Goal: Task Accomplishment & Management: Manage account settings

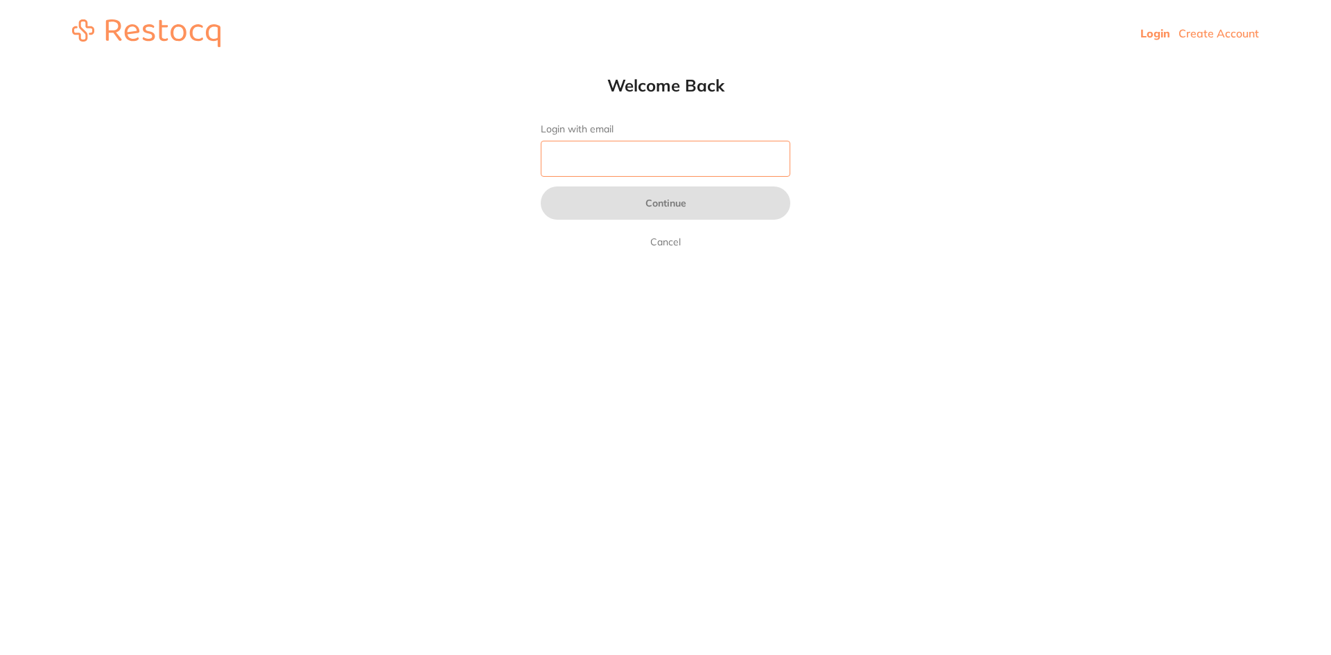
click at [635, 150] on input "Login with email" at bounding box center [666, 159] width 250 height 36
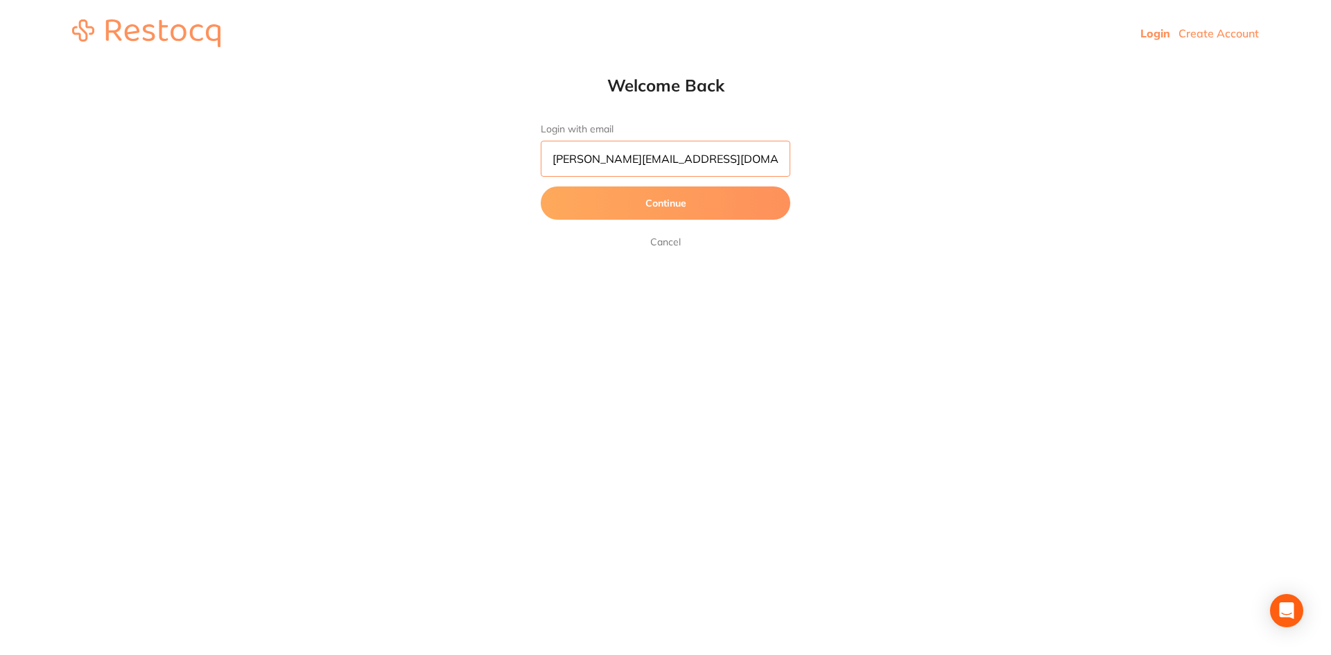
click at [541, 186] on button "Continue" at bounding box center [666, 202] width 250 height 33
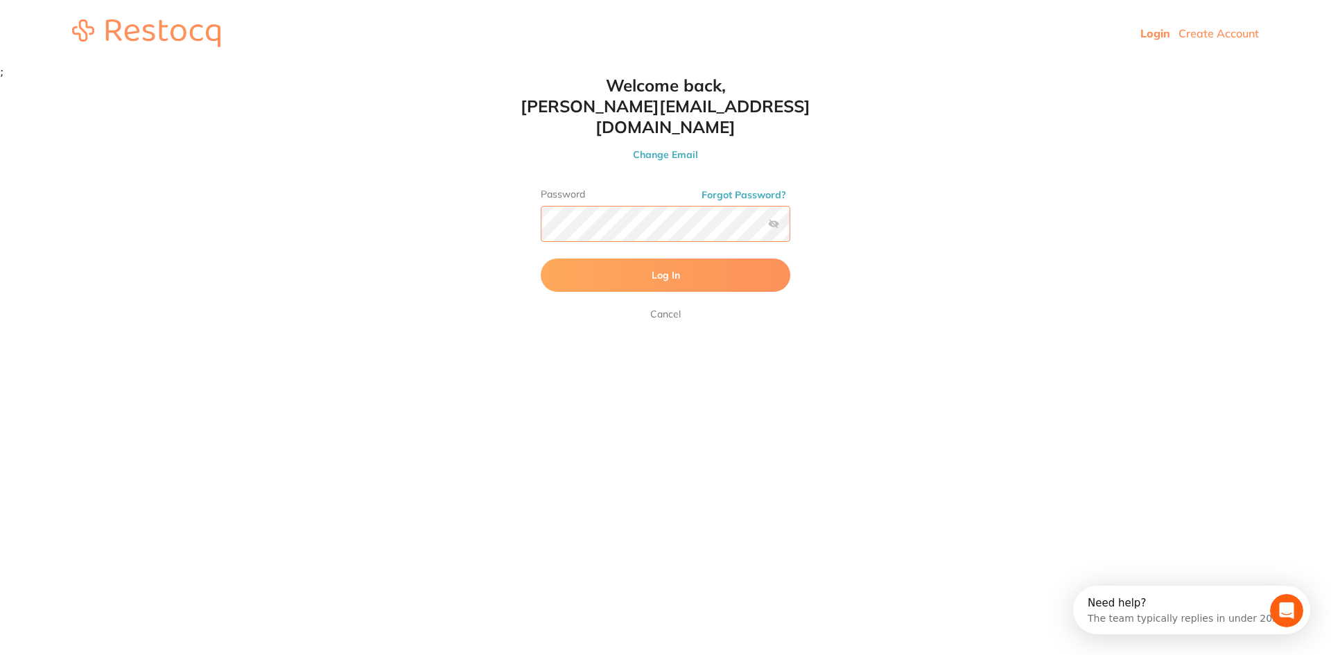
click at [541, 259] on button "Log In" at bounding box center [666, 275] width 250 height 33
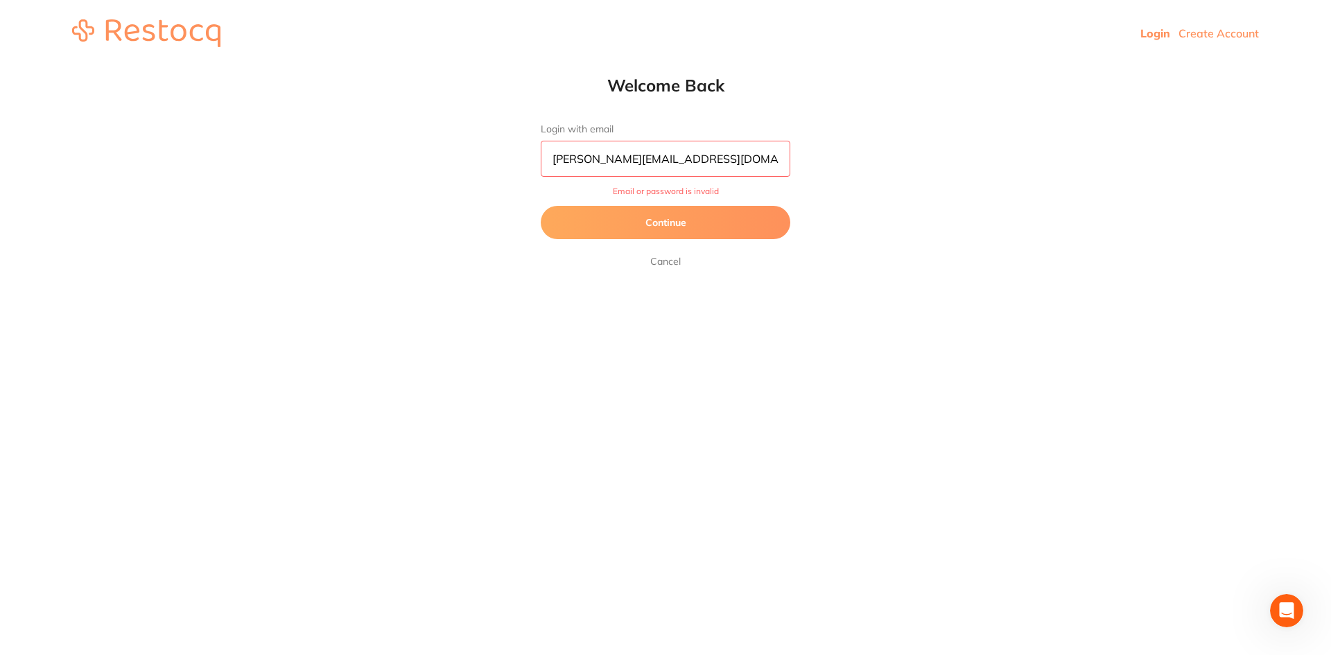
drag, startPoint x: 683, startPoint y: 157, endPoint x: 463, endPoint y: 152, distance: 219.8
click at [463, 67] on html "Login Create Account Welcome Back Login with email daina@lrdent.com.au Email or…" at bounding box center [665, 33] width 1331 height 67
type input "[PERSON_NAME][EMAIL_ADDRESS][DOMAIN_NAME]"
click at [639, 216] on button "Continue" at bounding box center [666, 222] width 250 height 33
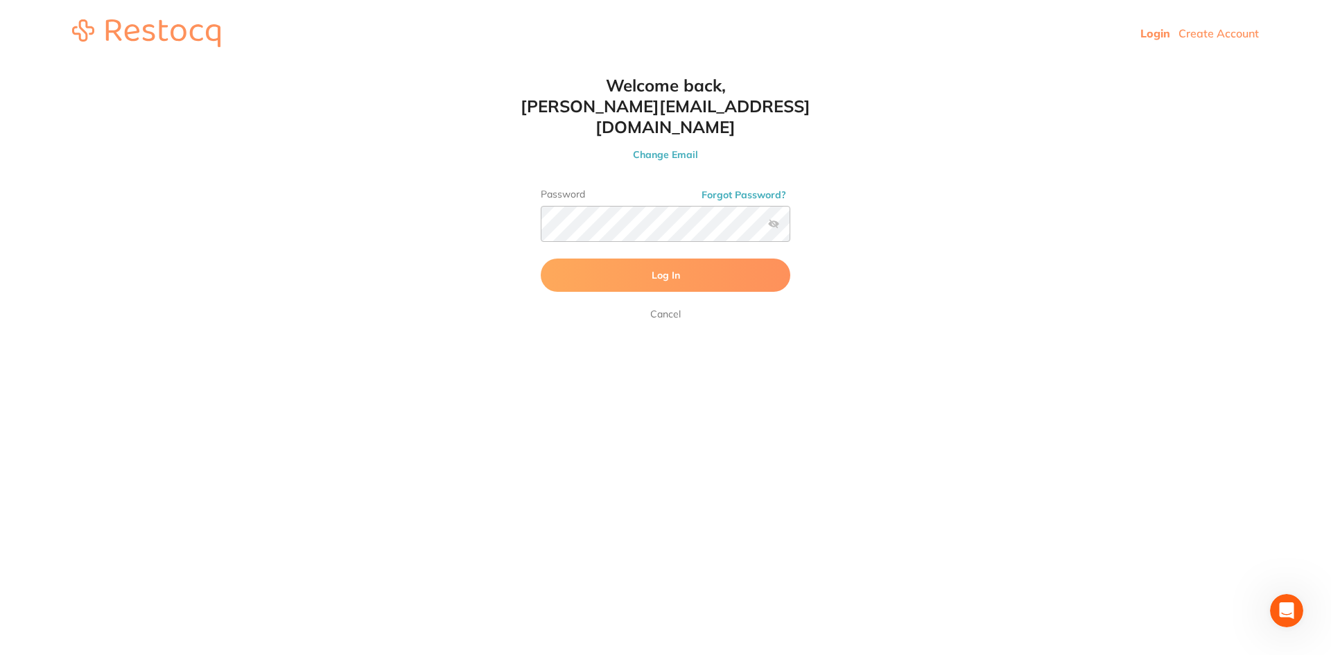
click at [769, 218] on label at bounding box center [773, 223] width 11 height 11
click at [790, 228] on input "checkbox" at bounding box center [790, 228] width 0 height 0
click at [739, 259] on button "Log In" at bounding box center [666, 275] width 250 height 33
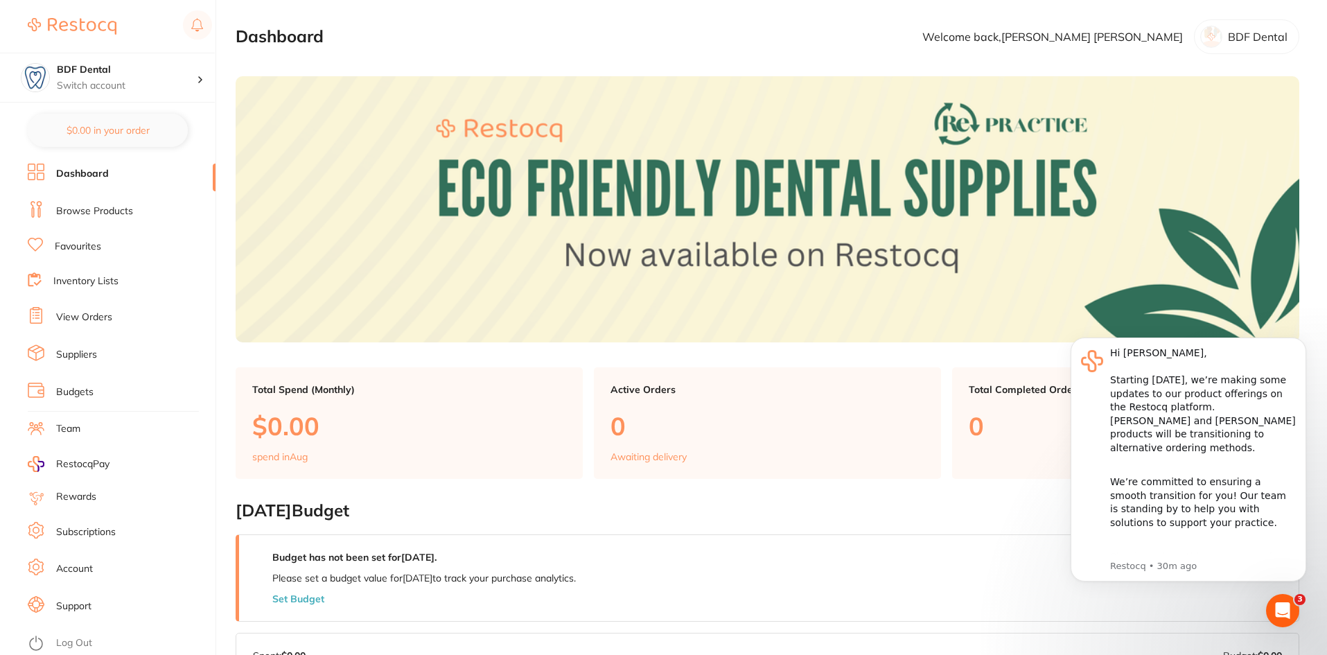
click at [111, 429] on li "Team" at bounding box center [122, 429] width 188 height 21
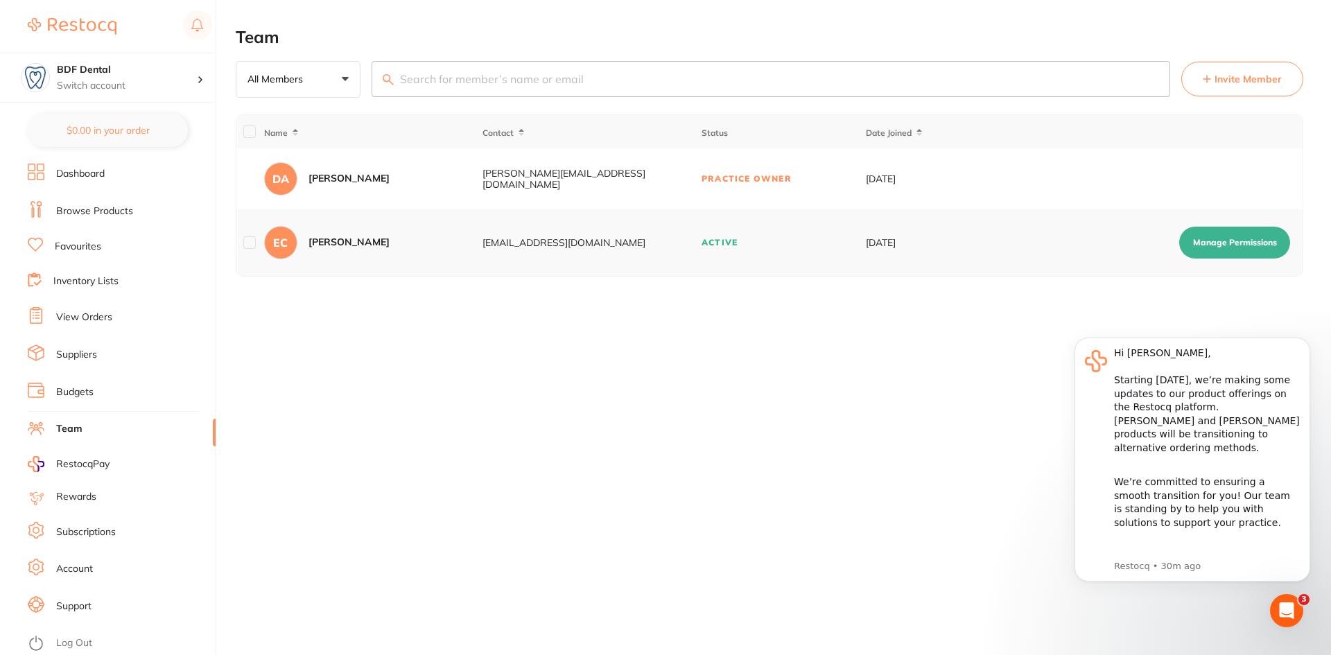
click at [302, 85] on p "All Members" at bounding box center [277, 79] width 61 height 12
click at [177, 74] on h4 "BDF Dental" at bounding box center [127, 70] width 140 height 14
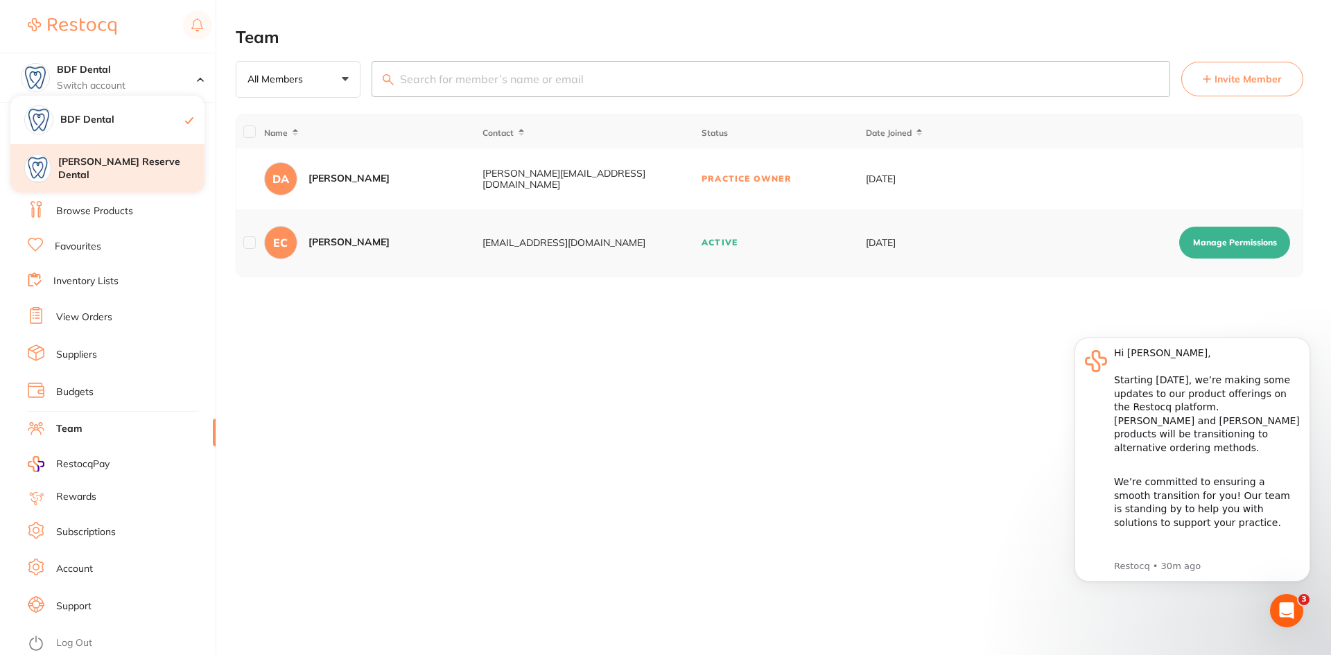
click at [103, 175] on h4 "[PERSON_NAME] Reserve Dental" at bounding box center [131, 168] width 146 height 27
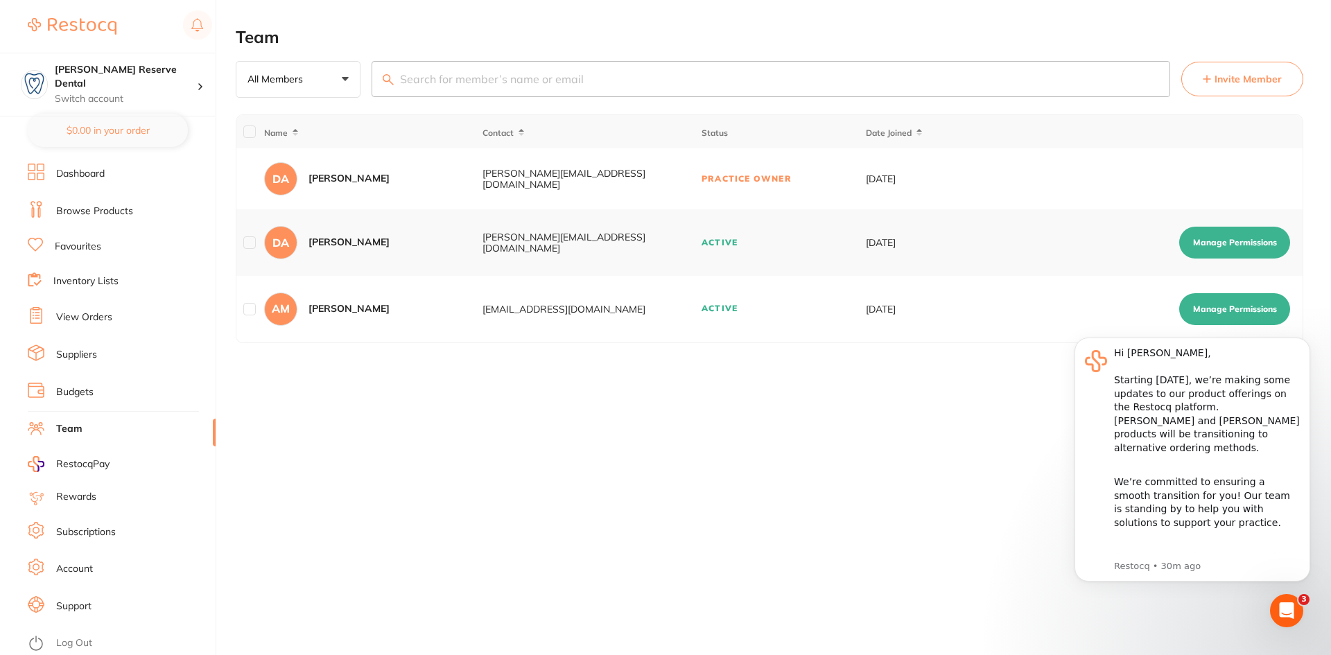
click at [374, 317] on div "AM [PERSON_NAME]" at bounding box center [373, 309] width 218 height 33
click at [1210, 306] on button "Manage Permissions" at bounding box center [1234, 309] width 111 height 32
checkbox input "true"
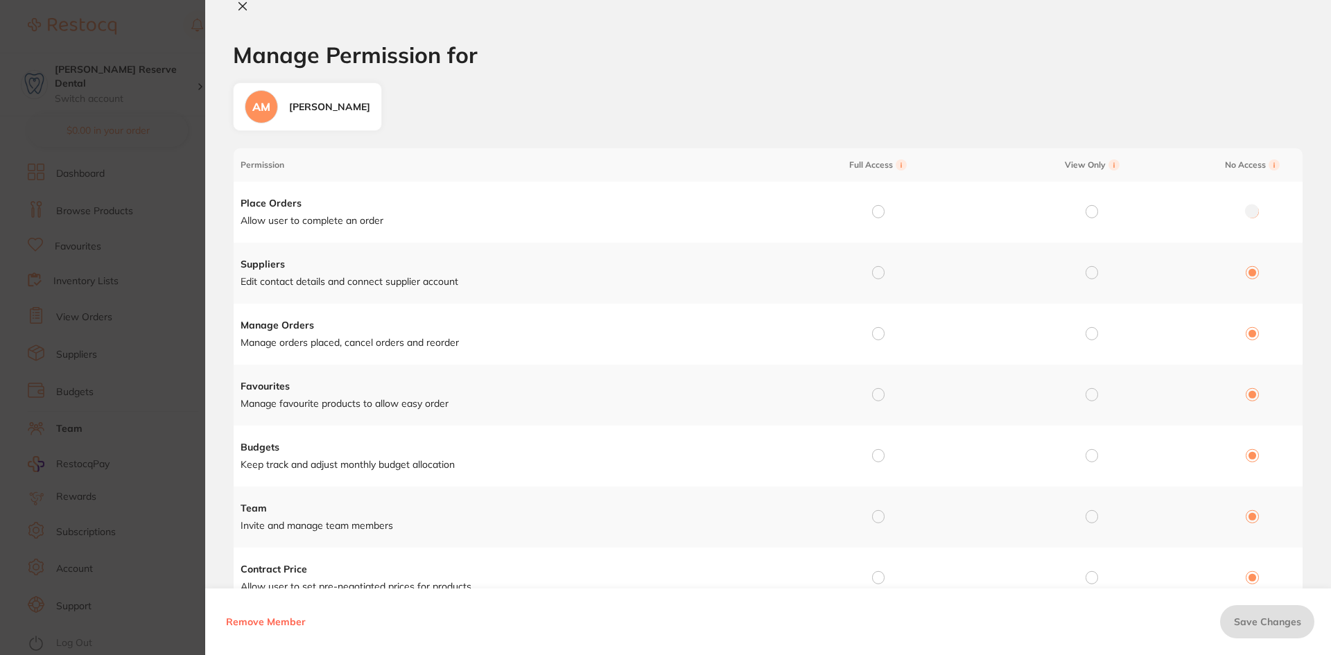
click at [875, 209] on input "radio" at bounding box center [878, 211] width 12 height 12
radio input "true"
radio input "false"
click at [876, 274] on input "radio" at bounding box center [878, 272] width 12 height 12
radio input "true"
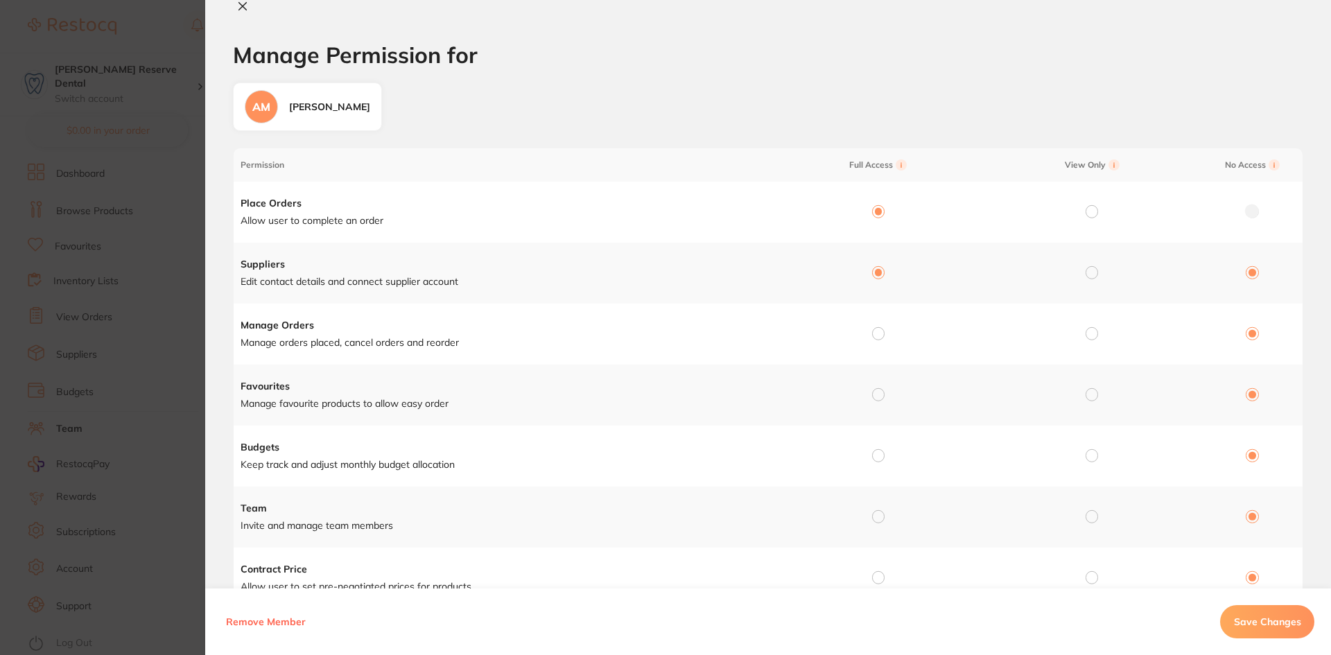
radio input "false"
click at [875, 329] on input "radio" at bounding box center [878, 333] width 12 height 12
radio input "true"
radio input "false"
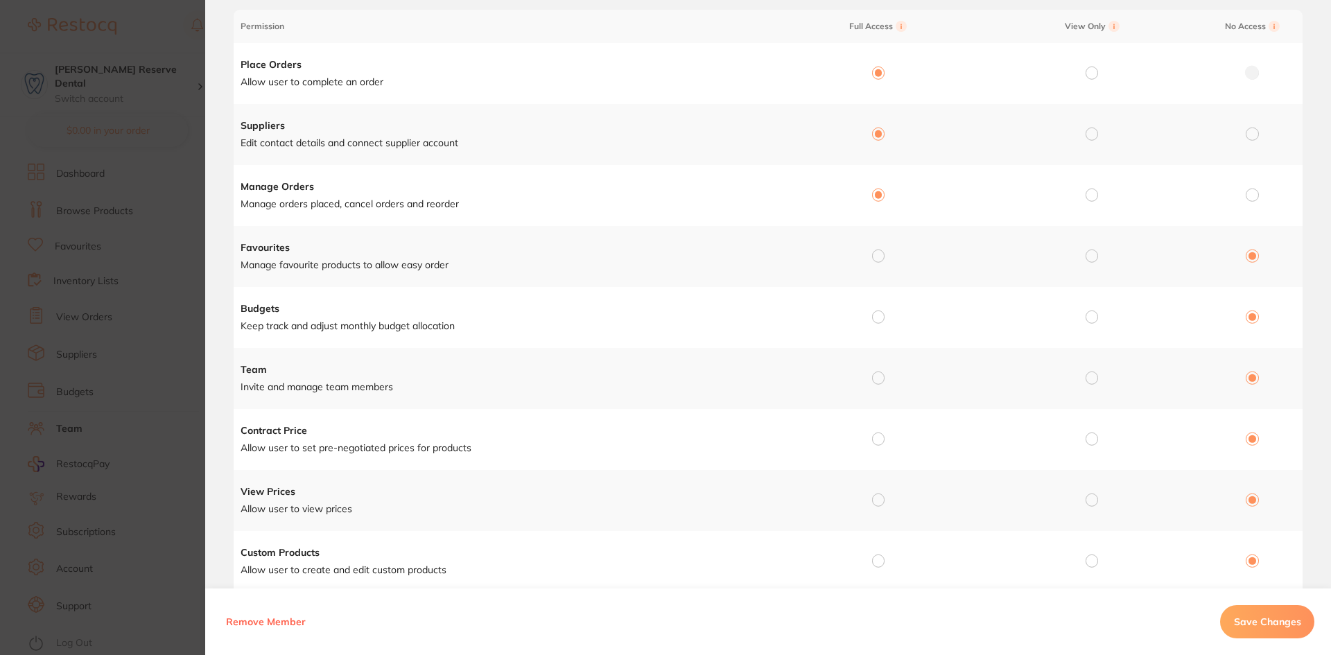
click at [880, 254] on input "radio" at bounding box center [878, 256] width 12 height 12
radio input "true"
radio input "false"
click at [873, 313] on input "radio" at bounding box center [878, 317] width 12 height 12
radio input "true"
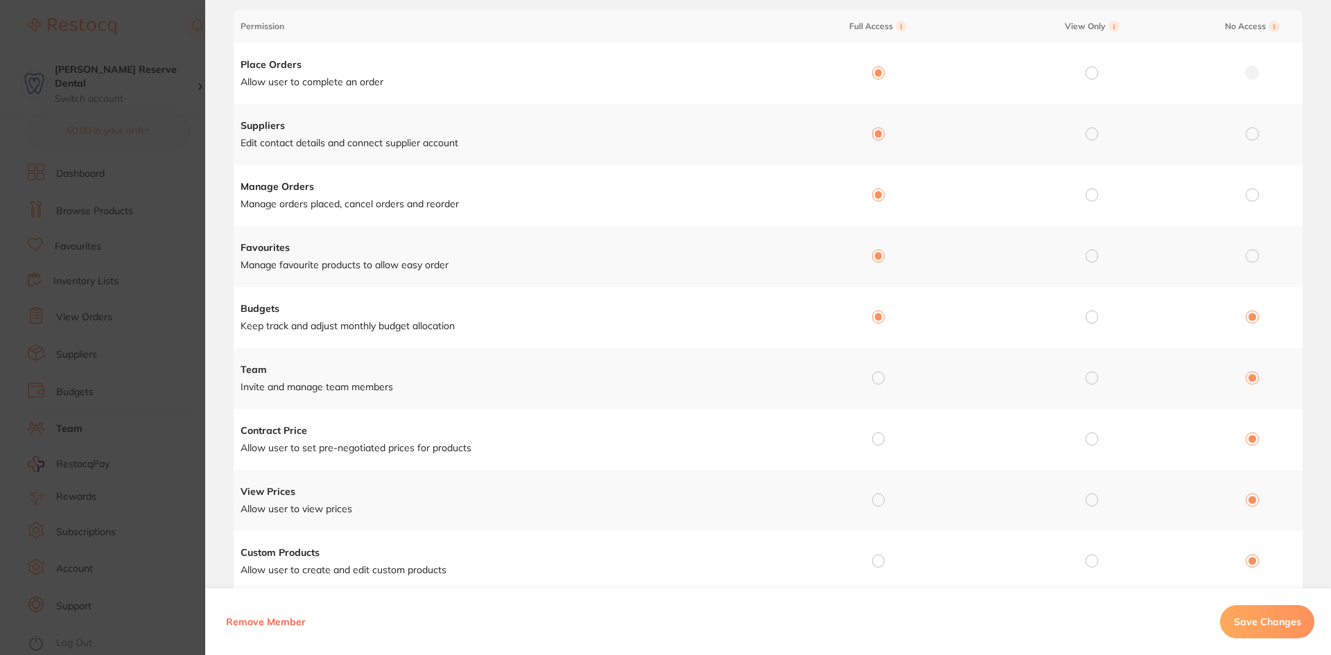
radio input "false"
click at [872, 372] on input "radio" at bounding box center [878, 378] width 12 height 12
radio input "true"
radio input "false"
click at [875, 445] on div at bounding box center [878, 439] width 12 height 12
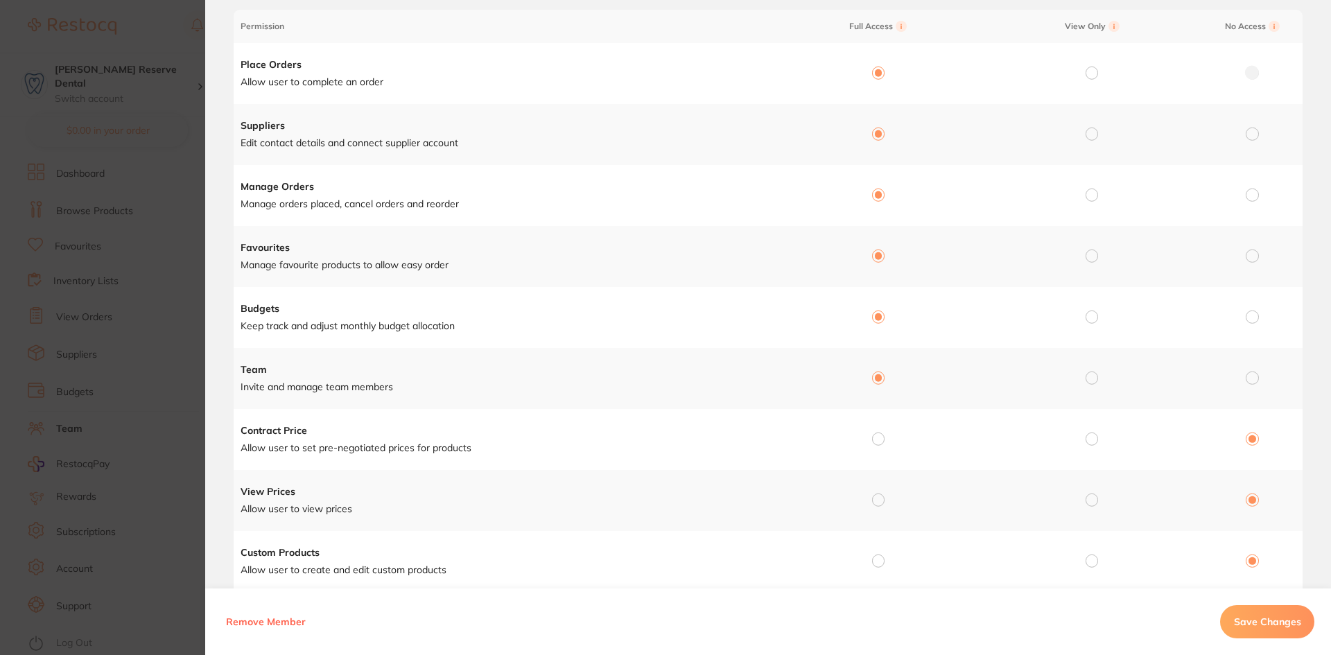
drag, startPoint x: 877, startPoint y: 437, endPoint x: 876, endPoint y: 461, distance: 24.3
click at [878, 437] on input "radio" at bounding box center [878, 439] width 12 height 12
radio input "true"
radio input "false"
click at [879, 500] on input "radio" at bounding box center [878, 500] width 12 height 12
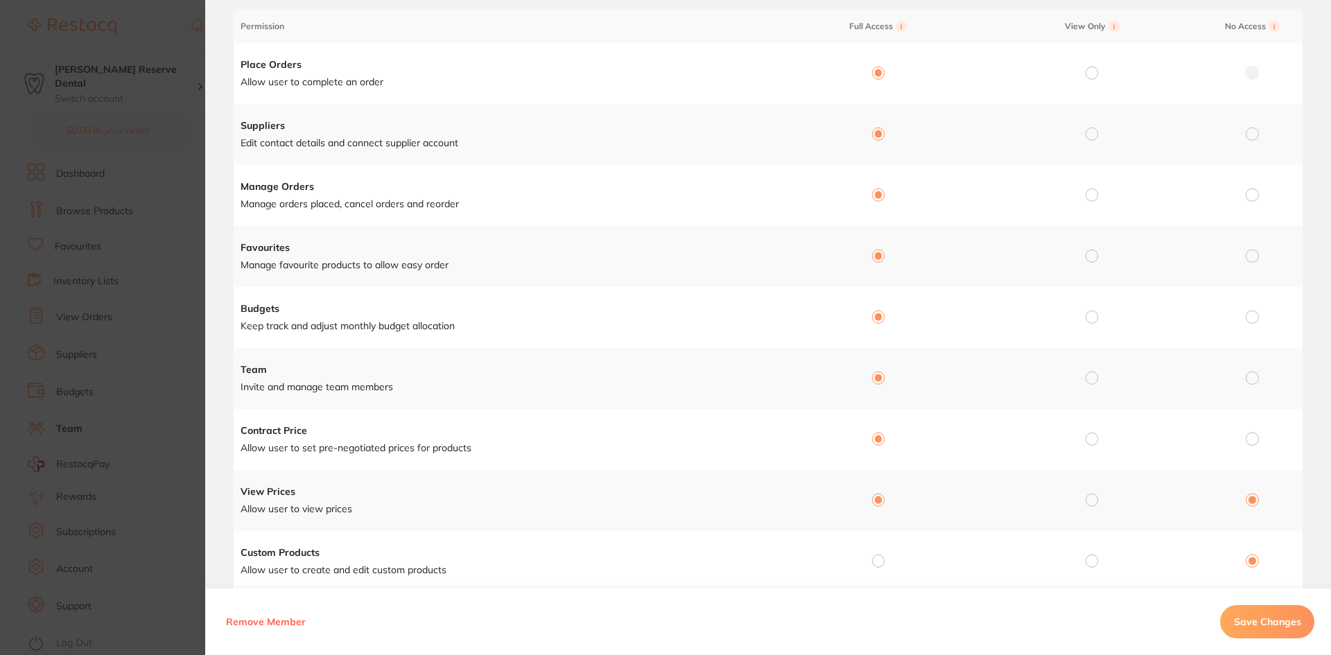
radio input "true"
radio input "false"
click at [872, 557] on input "radio" at bounding box center [878, 561] width 12 height 12
radio input "true"
radio input "false"
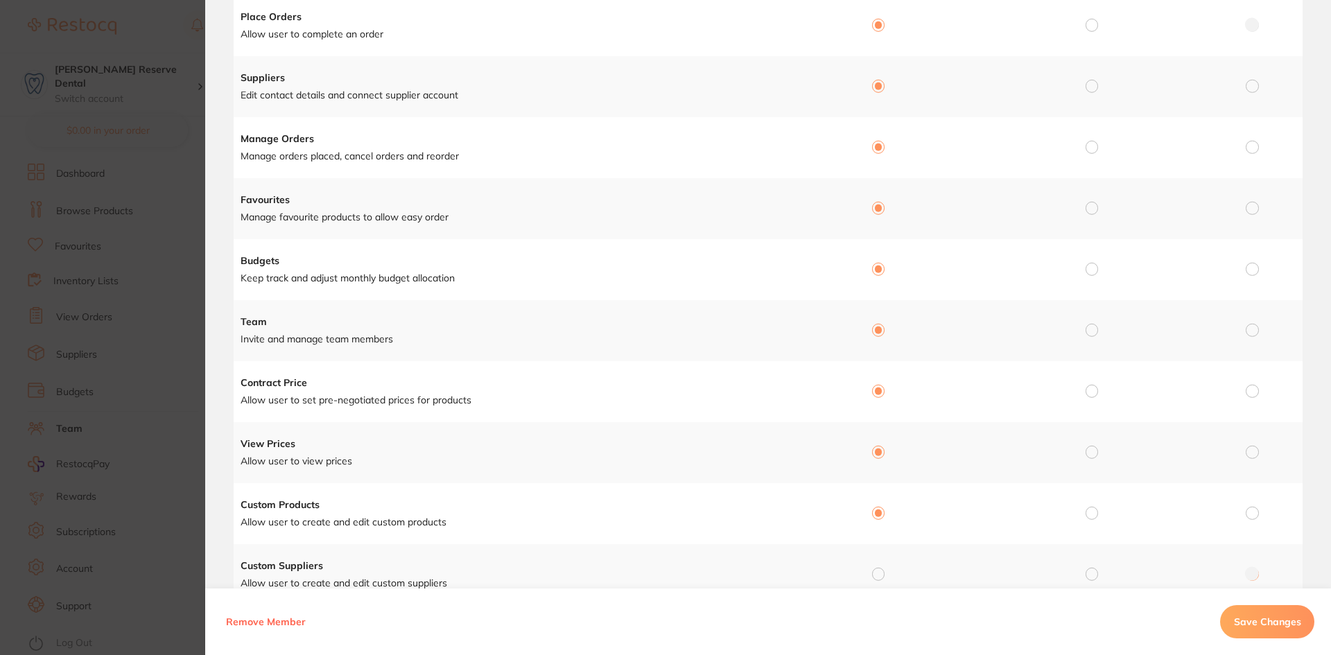
scroll to position [241, 0]
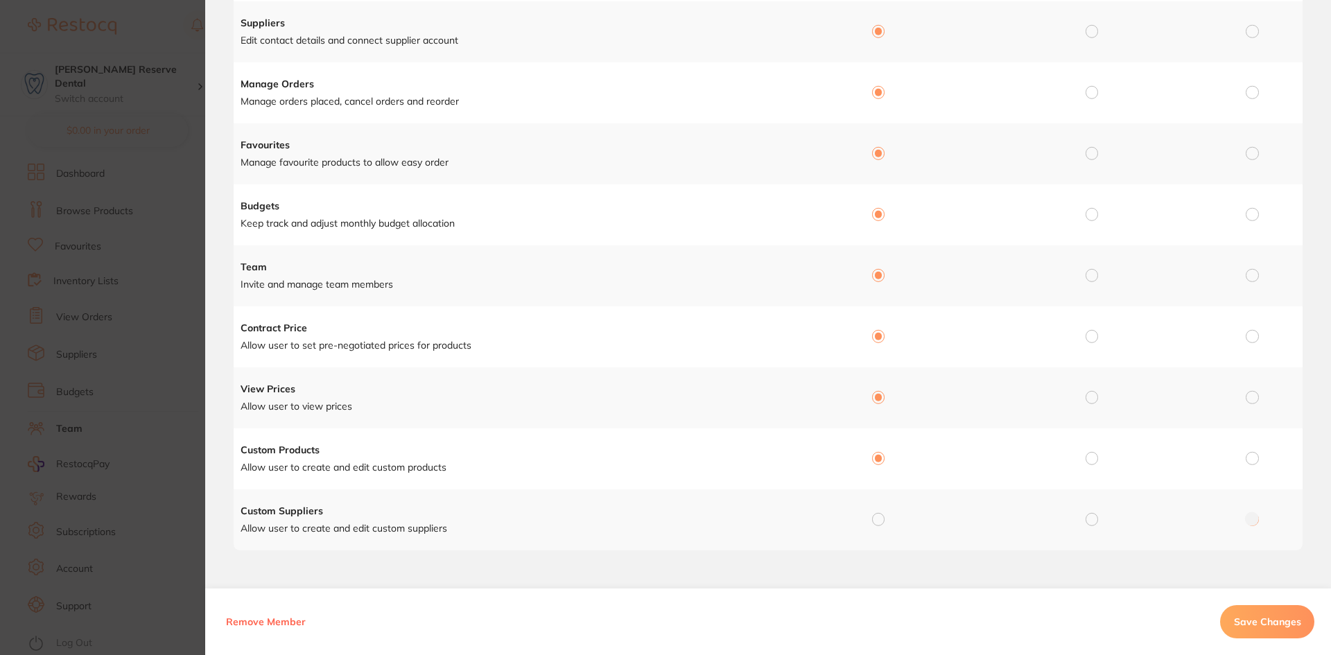
click at [874, 520] on input "radio" at bounding box center [878, 519] width 12 height 12
radio input "true"
radio input "false"
click at [1248, 616] on span "Save Changes" at bounding box center [1267, 622] width 67 height 12
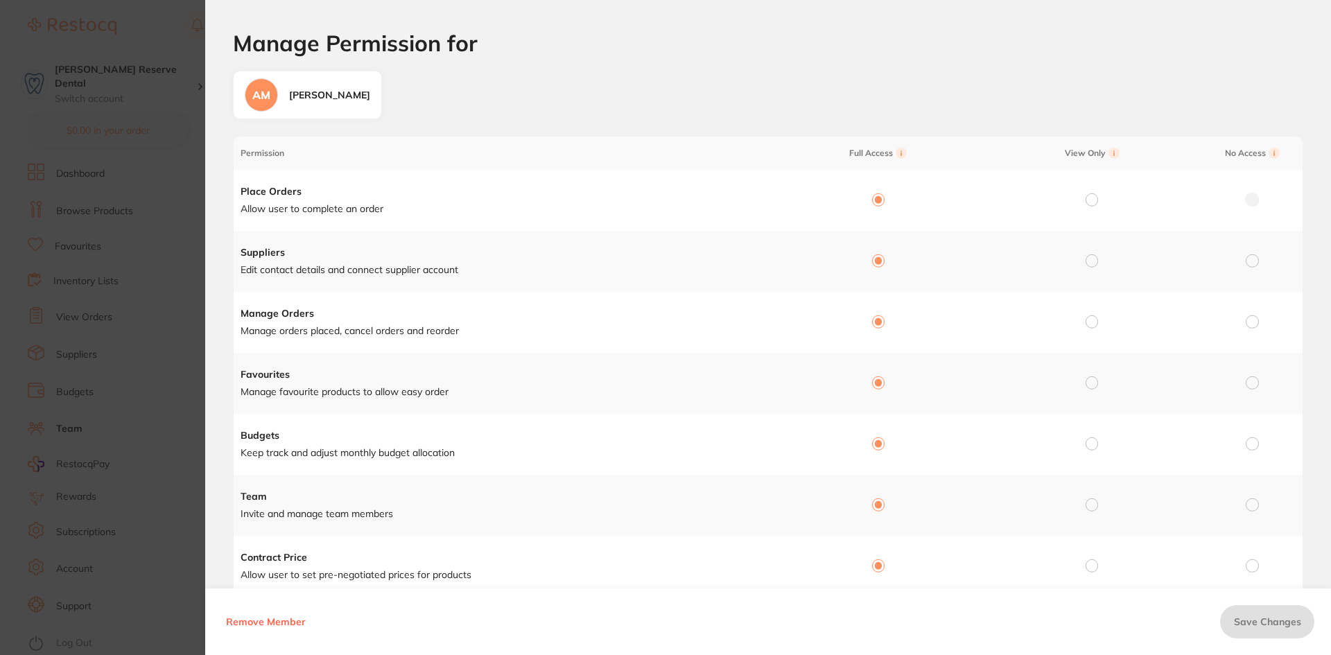
scroll to position [0, 0]
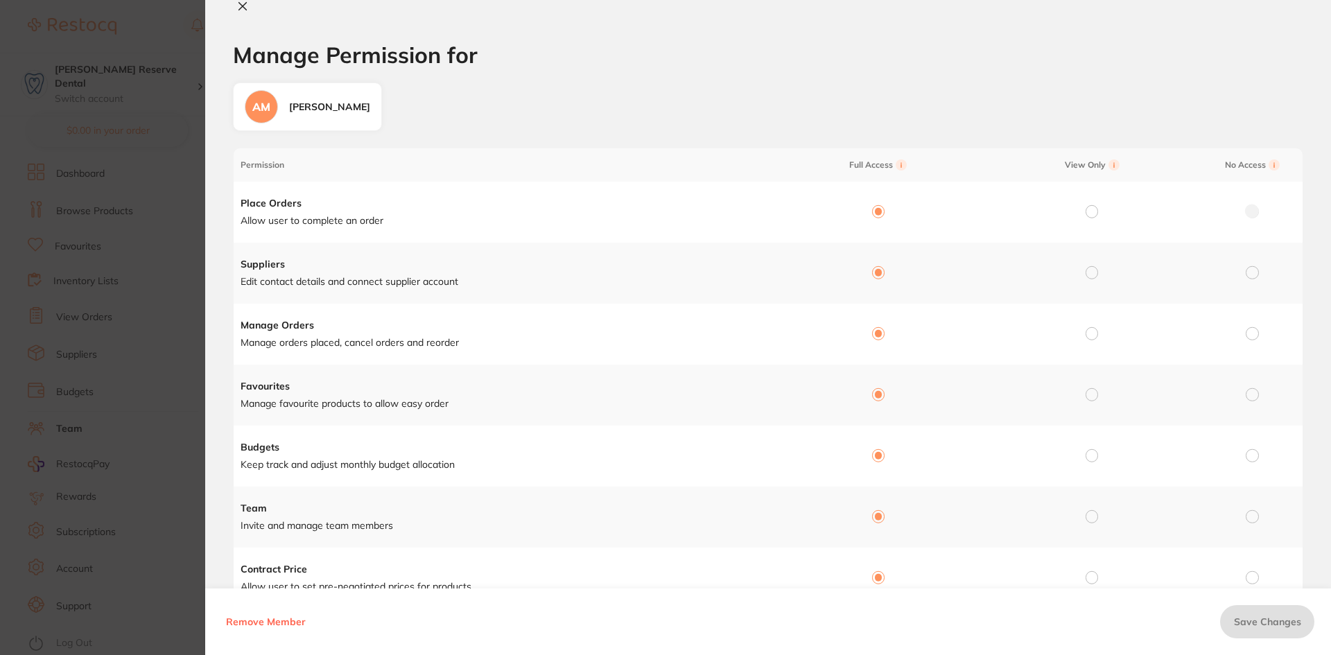
click at [245, 6] on icon at bounding box center [242, 6] width 11 height 11
checkbox input "false"
